Goal: Information Seeking & Learning: Learn about a topic

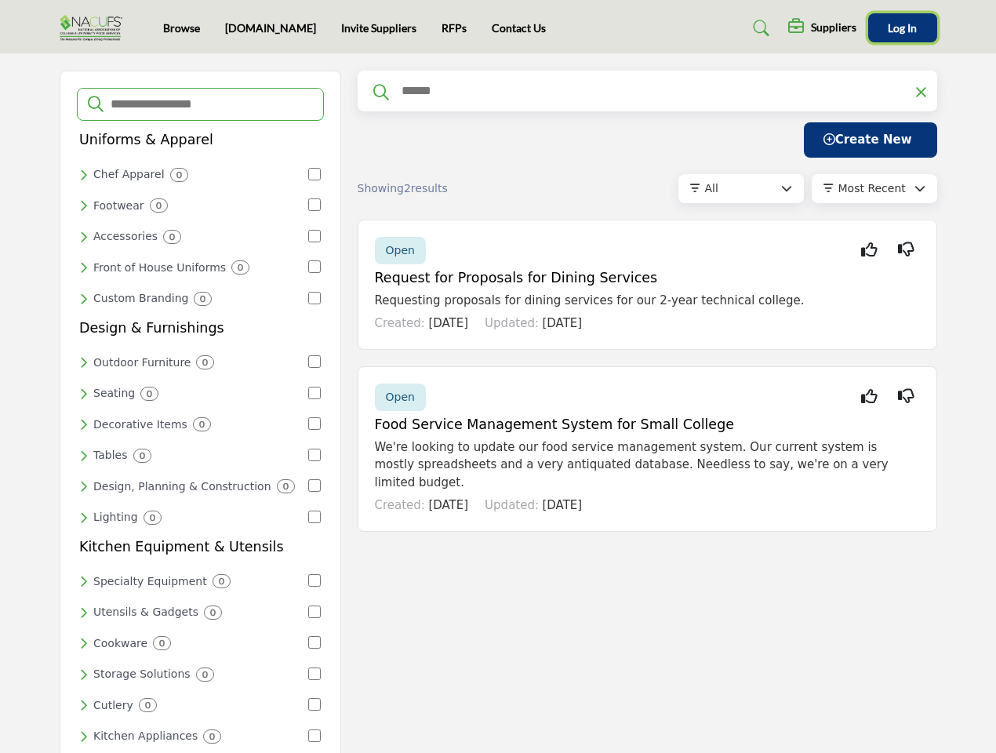
click at [902, 27] on span "Log In" at bounding box center [902, 27] width 29 height 13
click at [200, 104] on input "Search Categories" at bounding box center [211, 104] width 204 height 20
click at [193, 174] on div "Chef Apparel 0" at bounding box center [192, 175] width 227 height 14
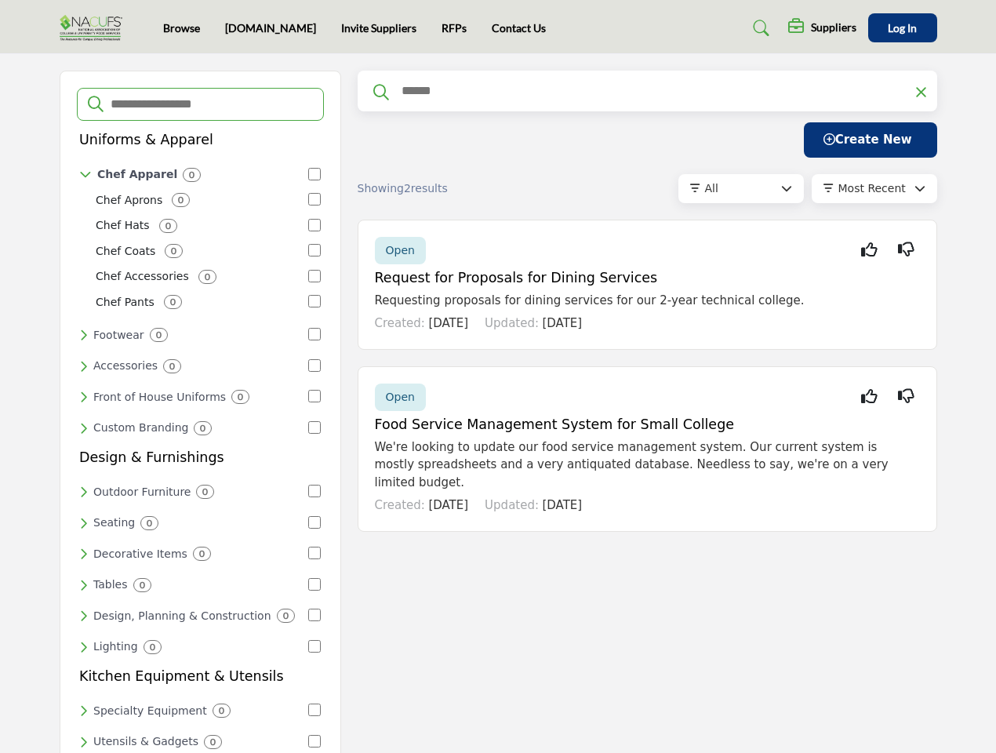
click at [193, 328] on div "Footwear 0" at bounding box center [192, 335] width 227 height 14
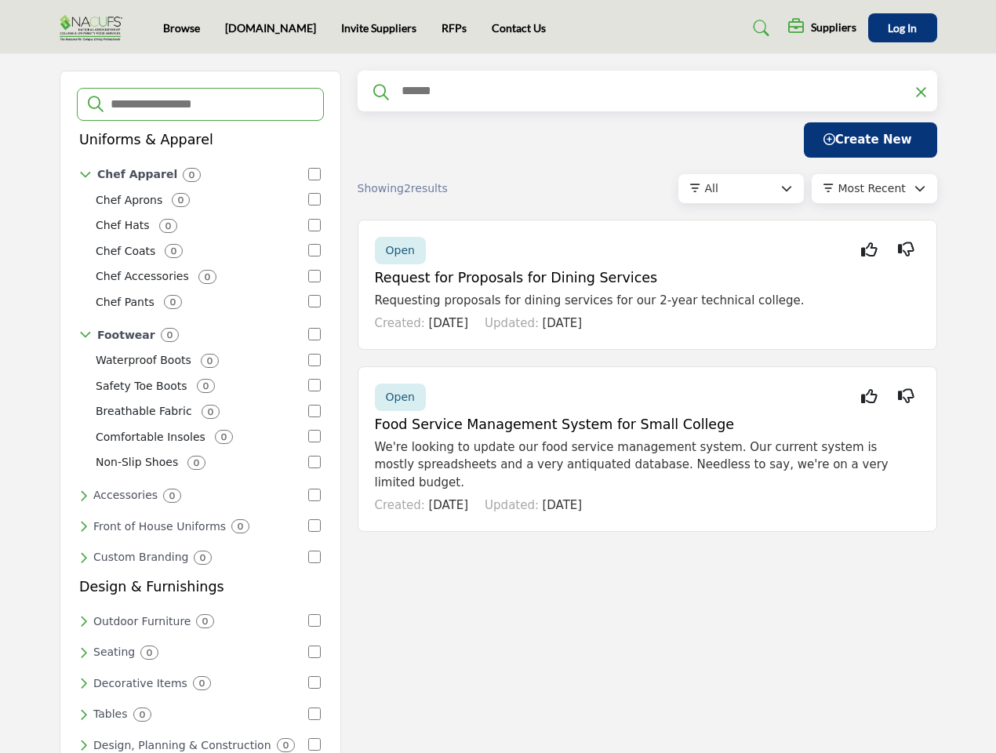
click at [193, 234] on div "Chef Aprons 0 Chef Hats 0 Chef Coats 0 Chef Accessories 0 0" at bounding box center [199, 253] width 241 height 124
click at [193, 268] on div "Chef Accessories 0" at bounding box center [199, 276] width 207 height 16
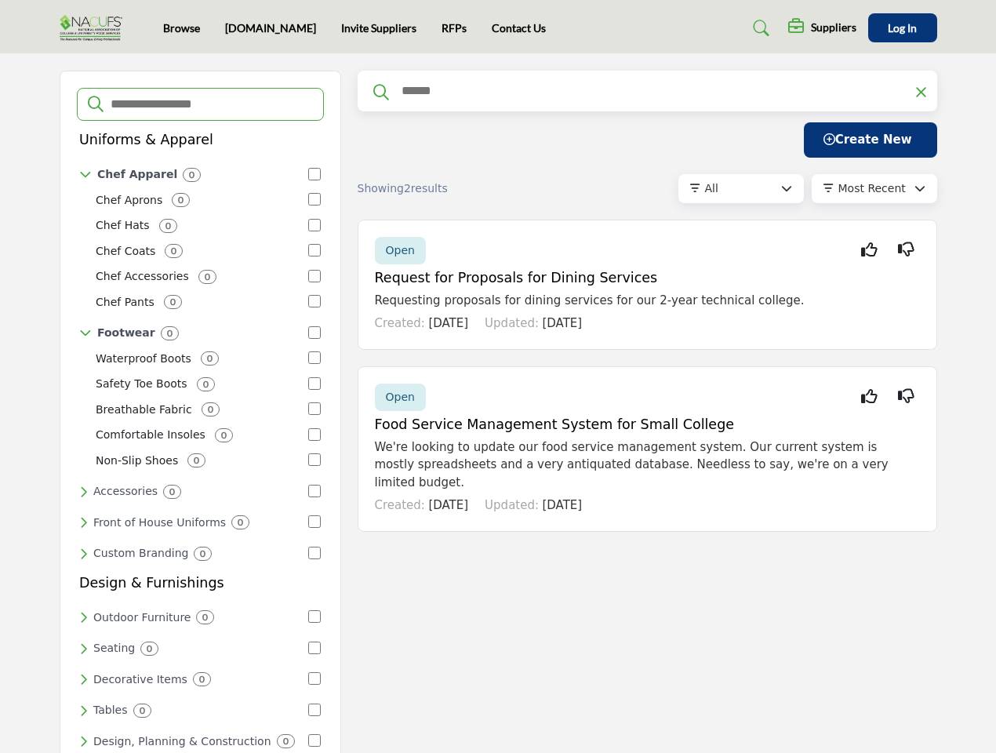
click at [193, 295] on div "Chef Pants 0" at bounding box center [199, 302] width 207 height 16
click at [201, 358] on div "0" at bounding box center [210, 358] width 18 height 14
click at [193, 388] on div "Waterproof Boots 0 Safety Toe Boots 0 Breathable Fabric 0 Comfortable Insoles 0…" at bounding box center [199, 410] width 241 height 122
click at [193, 427] on div "Comfortable Insoles 0" at bounding box center [199, 435] width 207 height 16
